Goal: Task Accomplishment & Management: Manage account settings

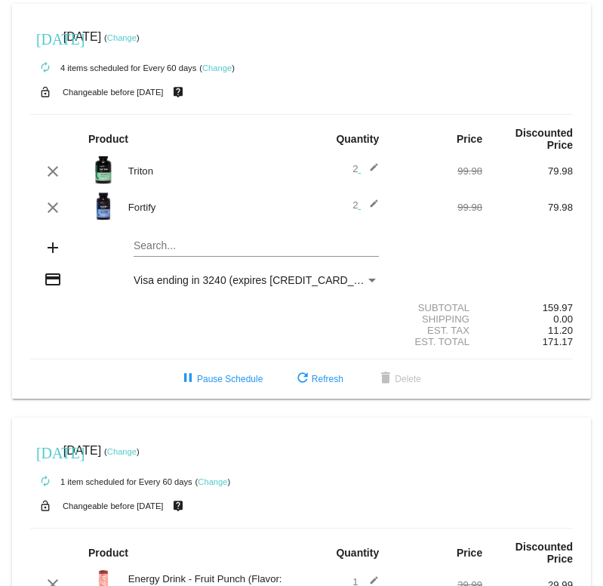
click at [137, 36] on link "Change" at bounding box center [121, 37] width 29 height 9
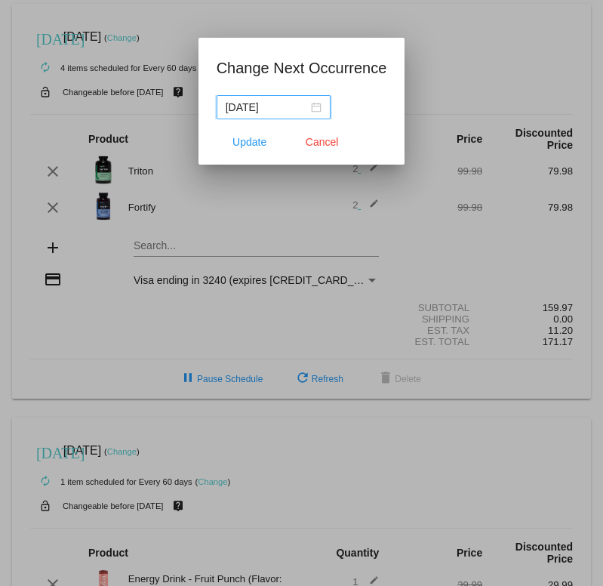
click at [311, 106] on div "[DATE]" at bounding box center [274, 107] width 96 height 17
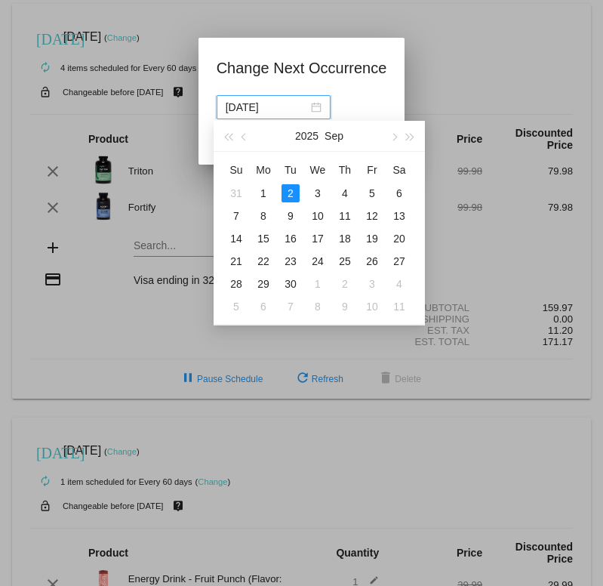
click at [324, 279] on div "1" at bounding box center [318, 284] width 18 height 18
type input "[DATE]"
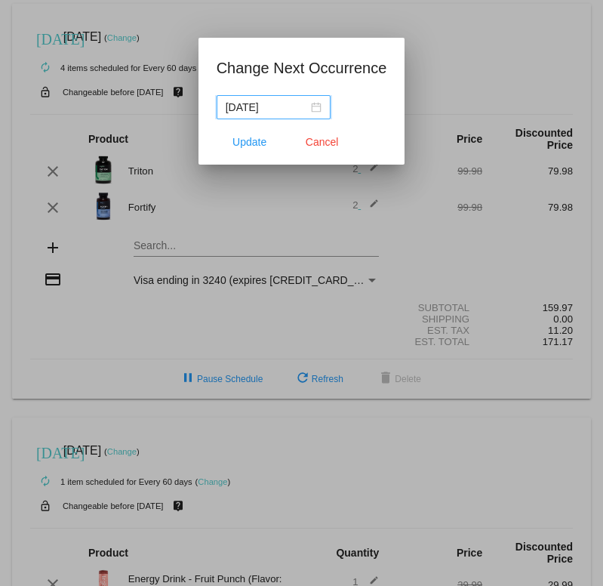
click at [242, 140] on span "Update" at bounding box center [250, 142] width 34 height 12
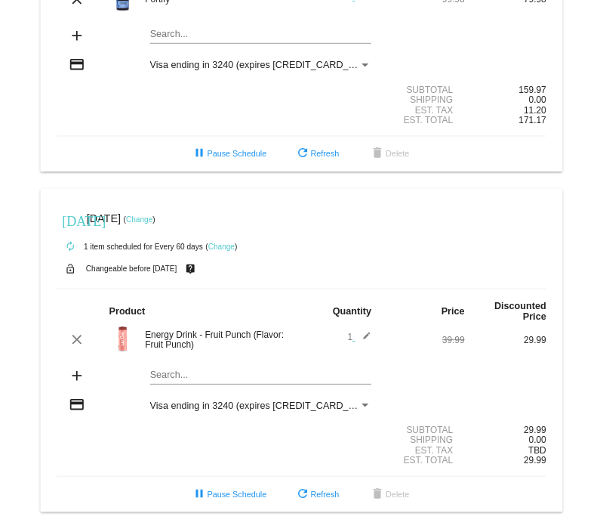
scroll to position [236, 0]
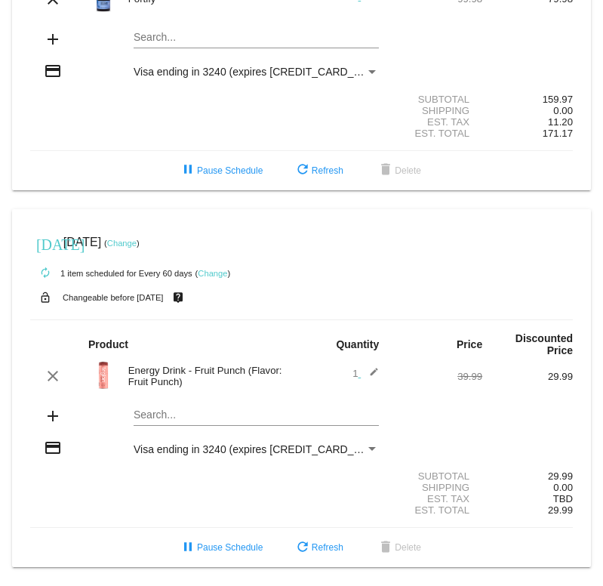
click at [217, 269] on link "Change" at bounding box center [212, 273] width 29 height 9
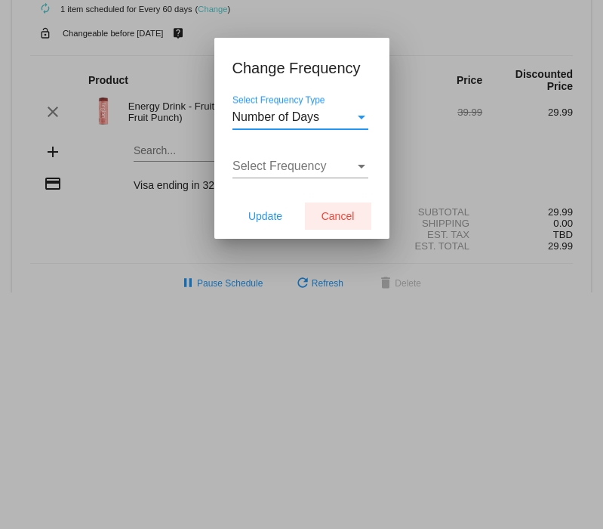
click at [346, 220] on span "Cancel" at bounding box center [338, 216] width 33 height 12
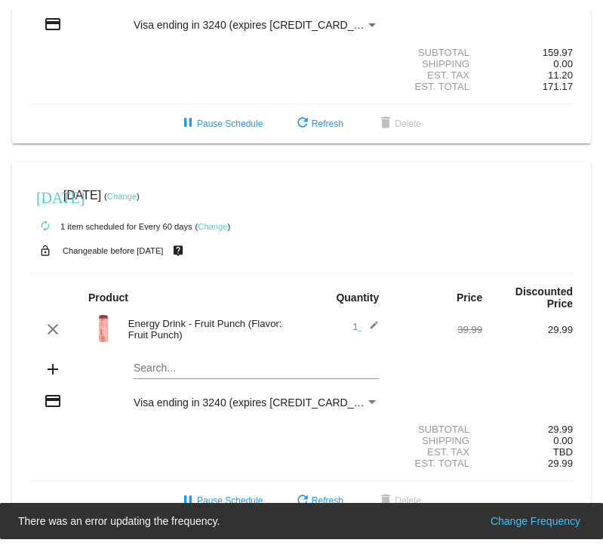
scroll to position [294, 0]
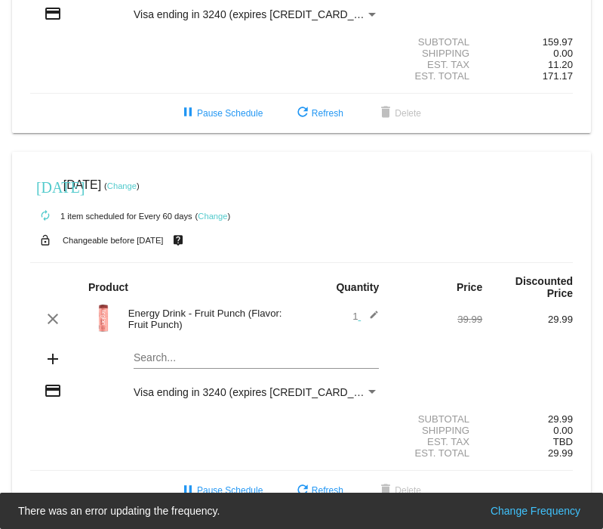
click at [137, 181] on link "Change" at bounding box center [121, 185] width 29 height 9
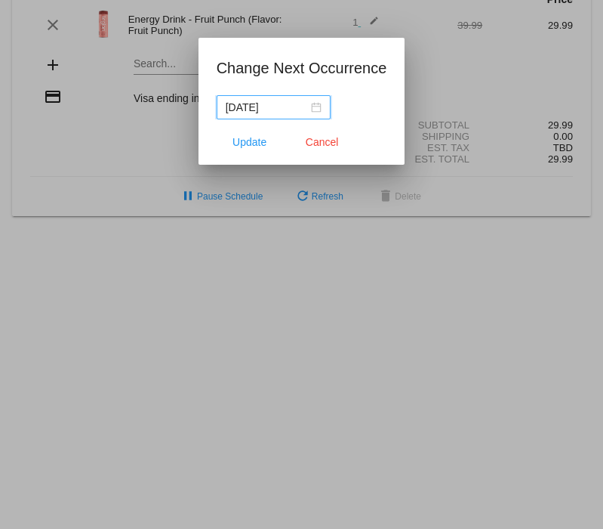
click at [311, 105] on div "[DATE]" at bounding box center [274, 107] width 96 height 17
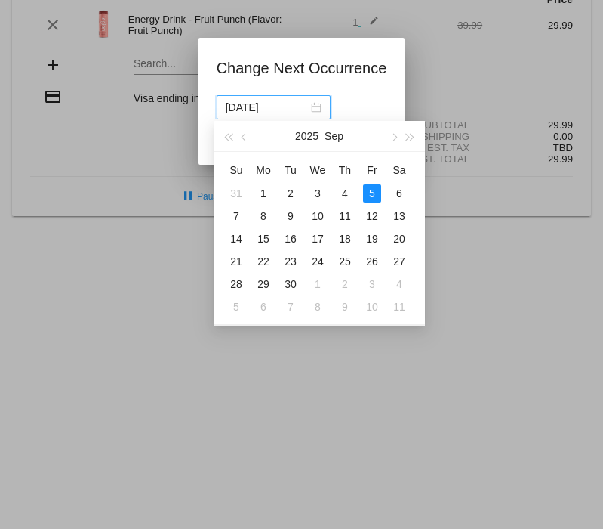
click at [320, 282] on div "1" at bounding box center [318, 284] width 18 height 18
type input "[DATE]"
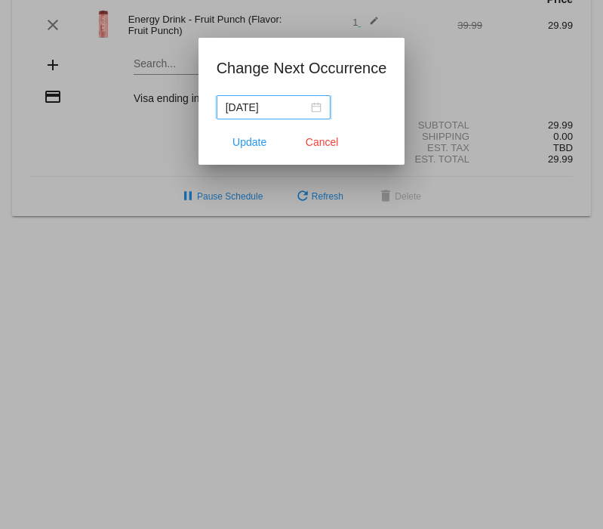
click at [251, 146] on span "Update" at bounding box center [250, 142] width 34 height 12
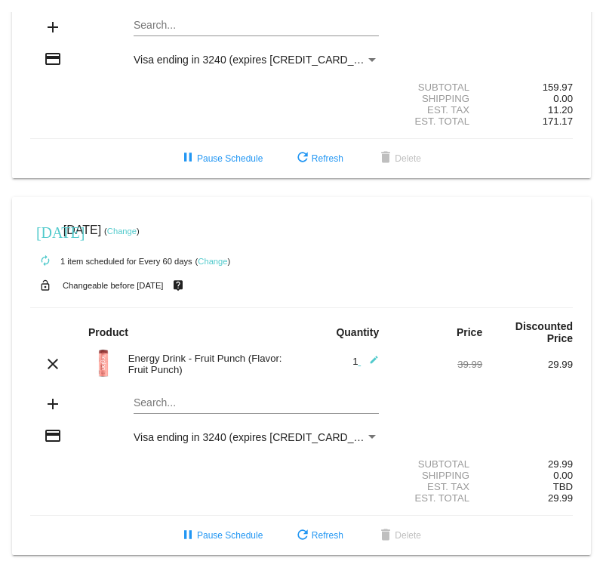
scroll to position [236, 0]
